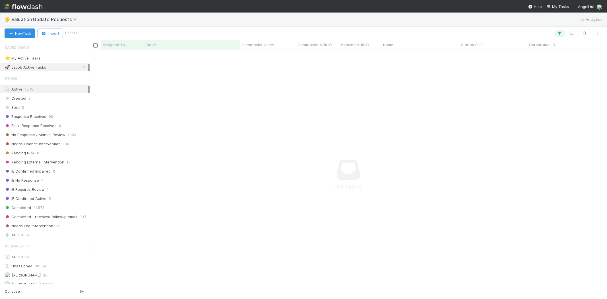
scroll to position [239, 507]
click at [559, 32] on icon "button" at bounding box center [560, 33] width 6 height 5
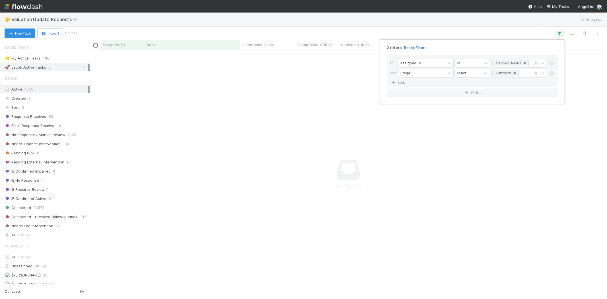
click at [410, 46] on link "Reset Filters" at bounding box center [415, 47] width 22 height 5
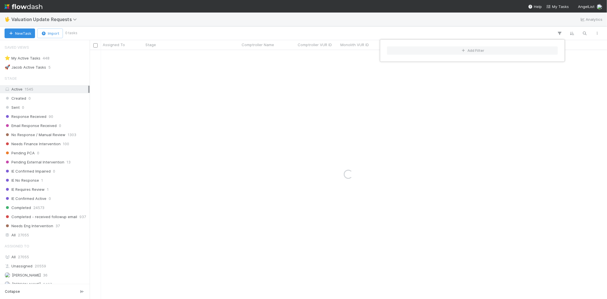
click at [127, 22] on div "Add Filter" at bounding box center [303, 149] width 607 height 299
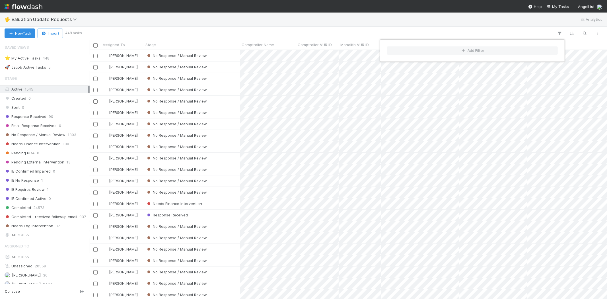
scroll to position [244, 512]
click at [213, 13] on div "Add Filter" at bounding box center [303, 149] width 607 height 299
click at [51, 117] on span "90" at bounding box center [51, 116] width 5 height 7
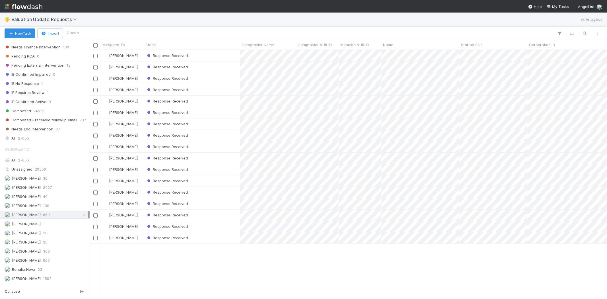
scroll to position [244, 512]
click at [50, 185] on span "2427" at bounding box center [47, 187] width 9 height 7
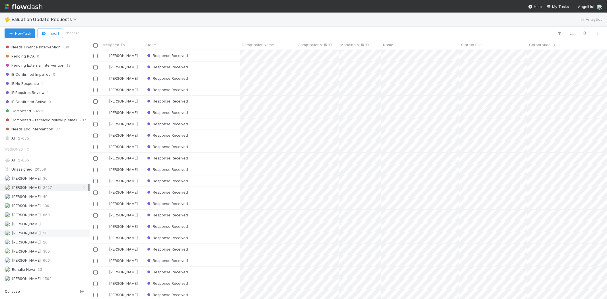
scroll to position [244, 512]
click at [47, 260] on span "666" at bounding box center [46, 260] width 7 height 7
click at [50, 212] on span "669" at bounding box center [46, 214] width 7 height 7
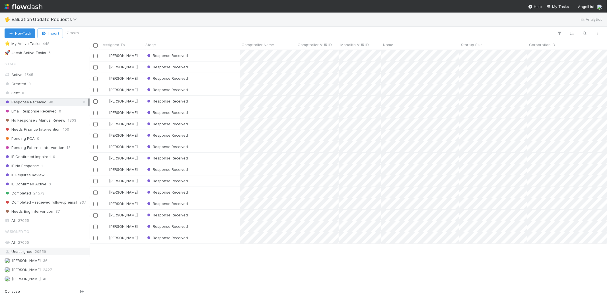
scroll to position [4, 0]
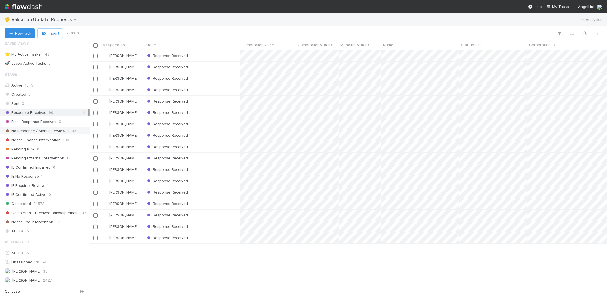
click at [61, 130] on span "No Response / Manual Review" at bounding box center [35, 130] width 61 height 7
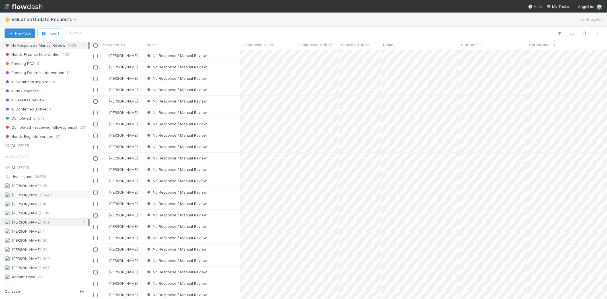
scroll to position [99, 0]
click at [47, 185] on span "2427" at bounding box center [47, 187] width 9 height 7
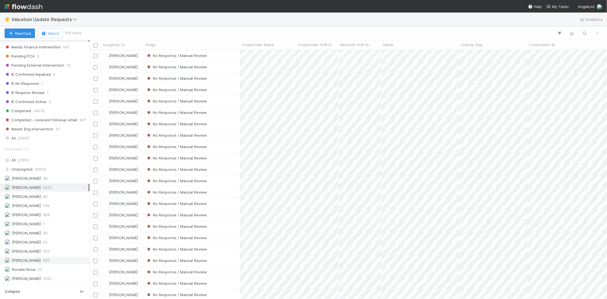
scroll to position [244, 512]
click at [52, 259] on div "[PERSON_NAME] 666" at bounding box center [47, 260] width 84 height 7
